Goal: Contribute content

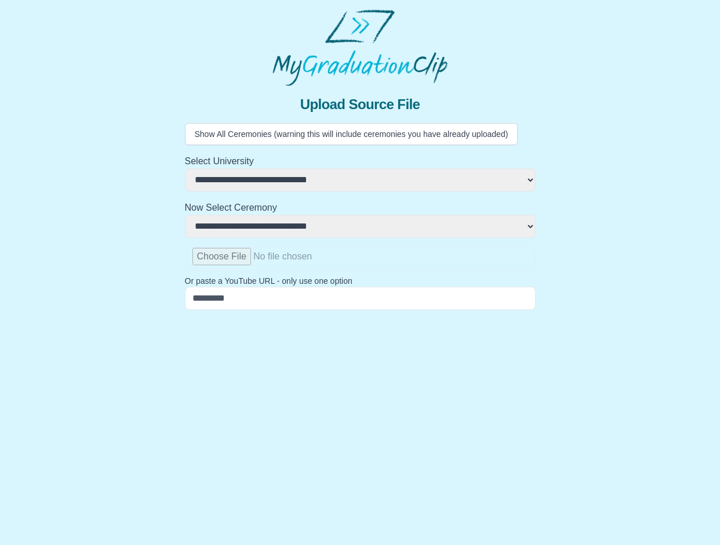
select select "**********"
click at [215, 265] on input "file" at bounding box center [360, 258] width 351 height 23
type input "**********"
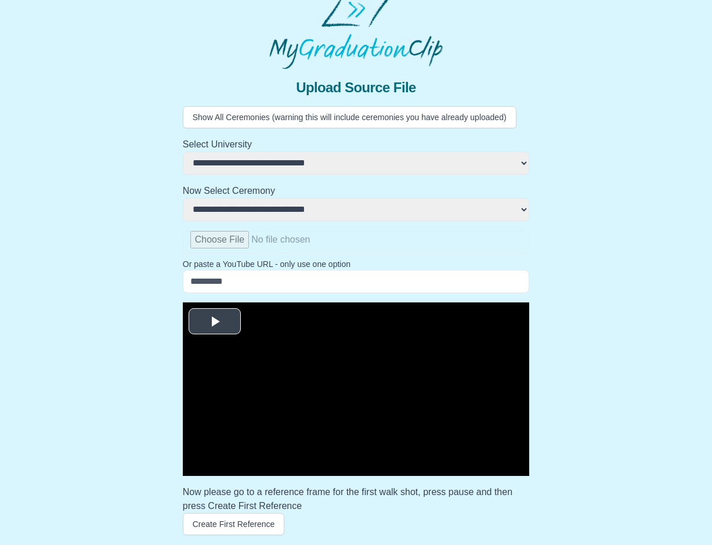
scroll to position [24, 0]
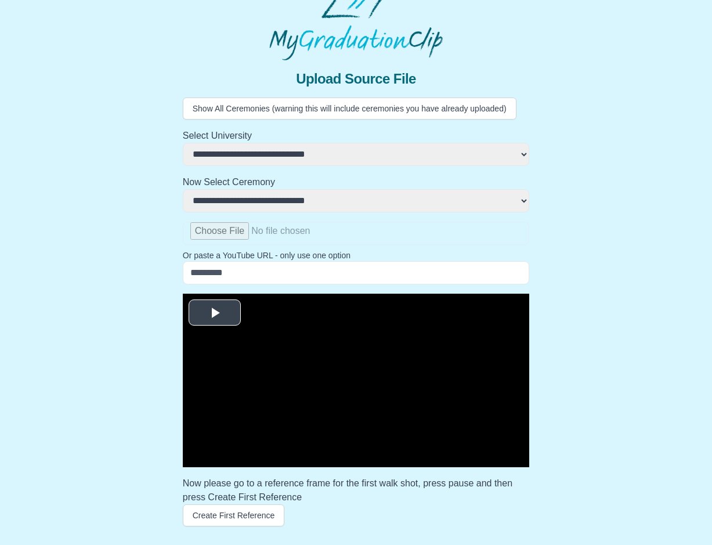
click at [215, 312] on span "Video Player" at bounding box center [215, 312] width 0 height 0
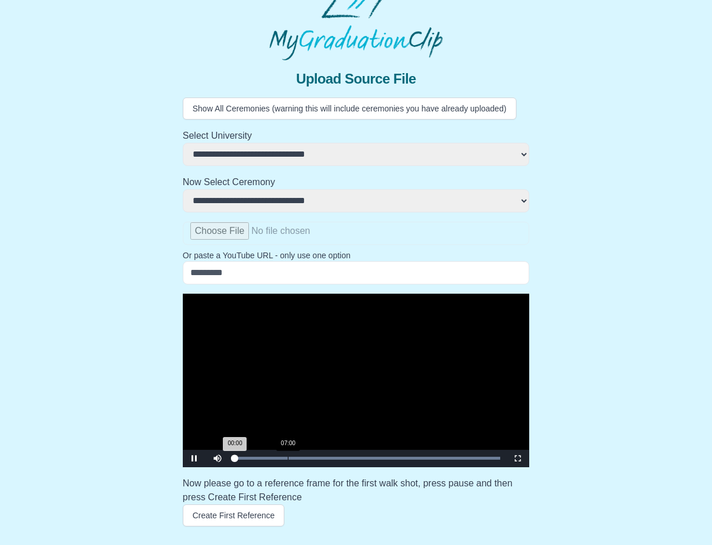
click at [287, 456] on div "Loaded : 0% 07:00 00:00 Progress : 0%" at bounding box center [367, 458] width 277 height 17
click at [281, 460] on div "Loaded : 0% 04:27 06:53 Progress : 0%" at bounding box center [367, 458] width 277 height 17
click at [269, 457] on div "Loaded : 0% 03:51 05:13 Progress : 0%" at bounding box center [368, 457] width 266 height 3
click at [194, 458] on span "Video Player" at bounding box center [194, 458] width 0 height 0
click at [200, 522] on button "Create First Reference" at bounding box center [234, 515] width 102 height 22
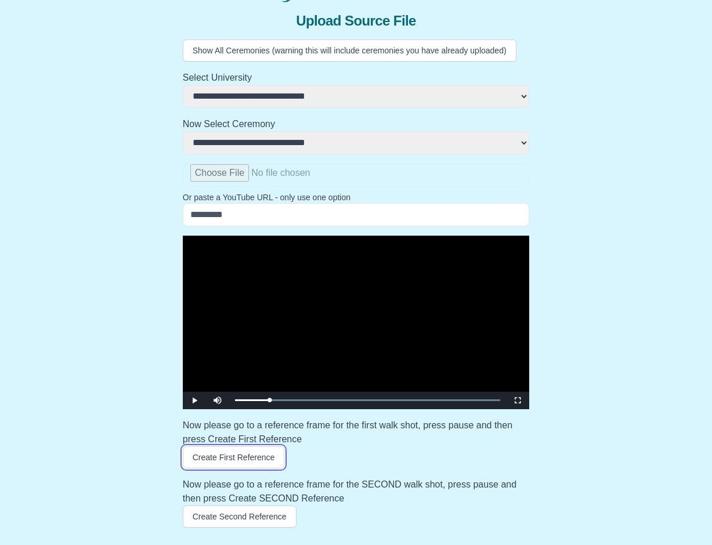
scroll to position [84, 0]
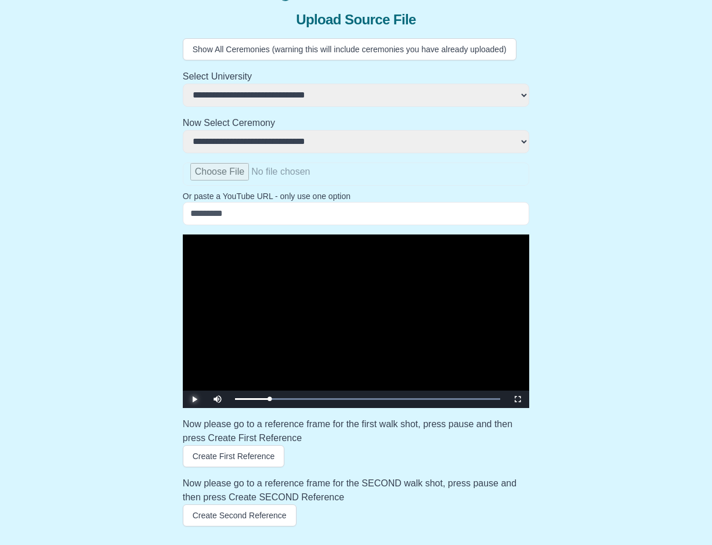
click at [194, 399] on span "Video Player" at bounding box center [194, 399] width 0 height 0
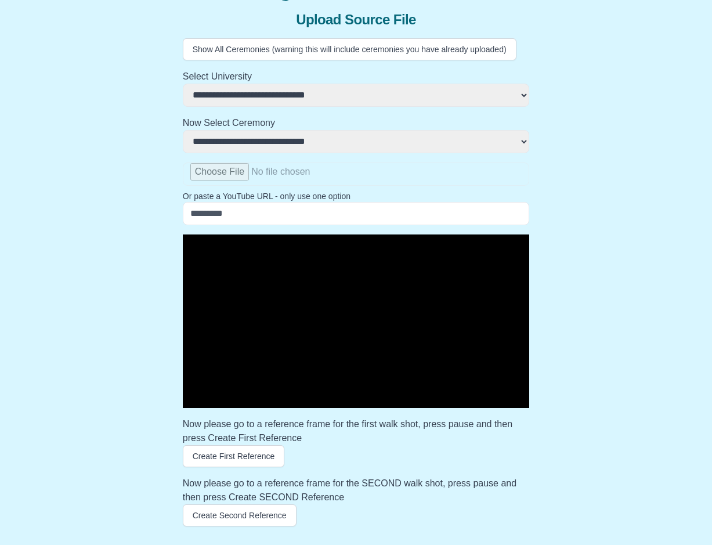
click at [194, 399] on span "Video Player" at bounding box center [194, 399] width 0 height 0
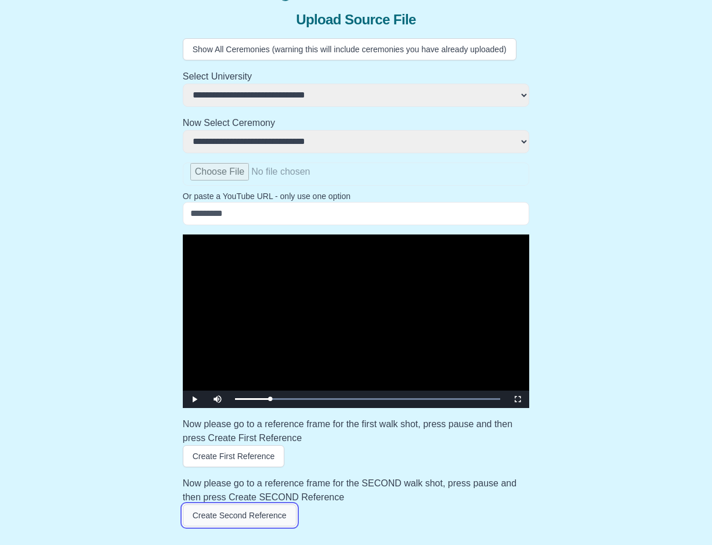
click at [210, 517] on button "Create Second Reference" at bounding box center [240, 515] width 114 height 22
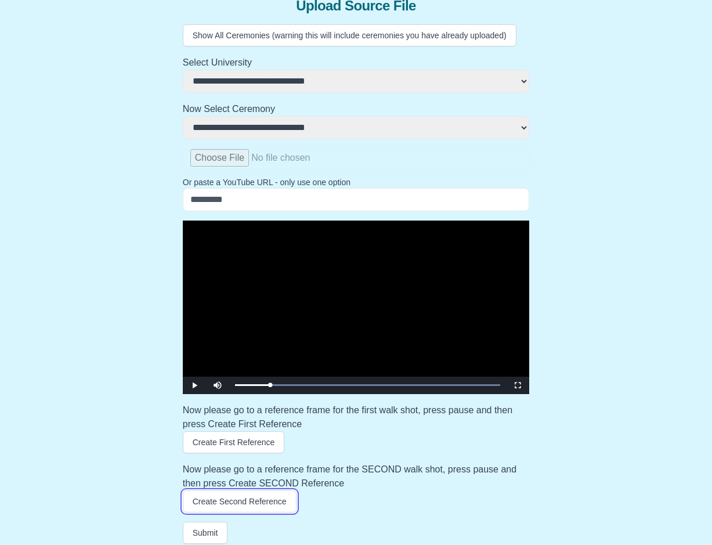
scroll to position [106, 0]
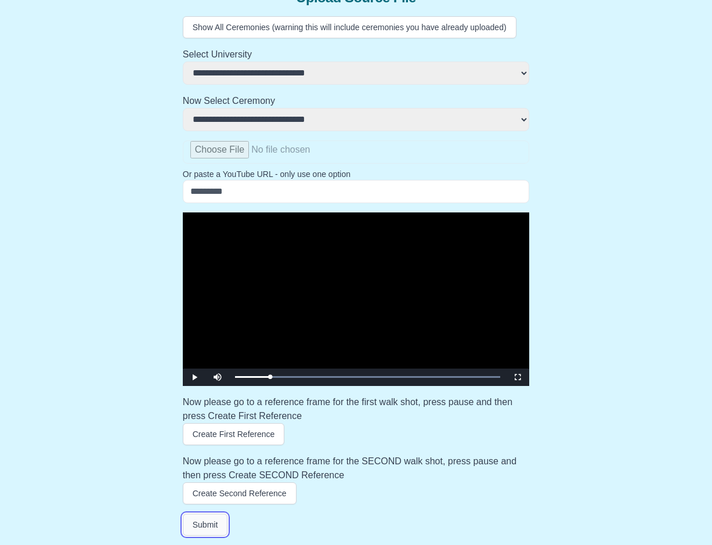
click at [188, 519] on button "Submit" at bounding box center [205, 524] width 45 height 22
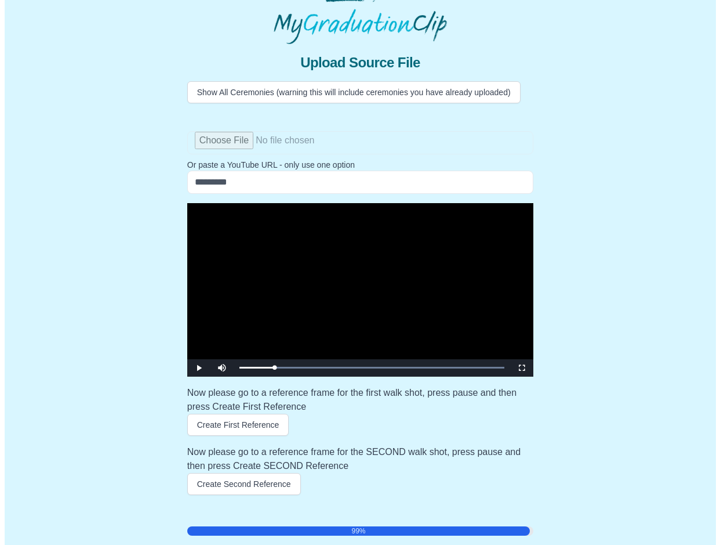
scroll to position [0, 0]
